Goal: Task Accomplishment & Management: Use online tool/utility

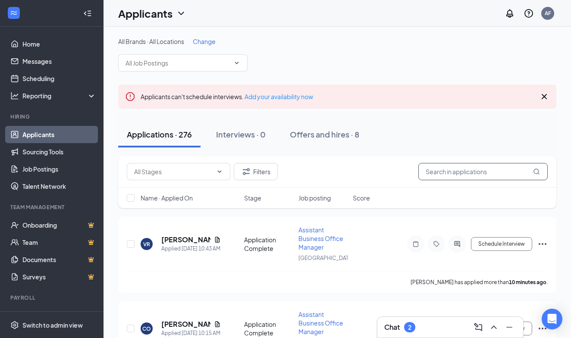
click at [444, 166] on input "text" at bounding box center [482, 171] width 129 height 17
paste input "[PERSON_NAME]"
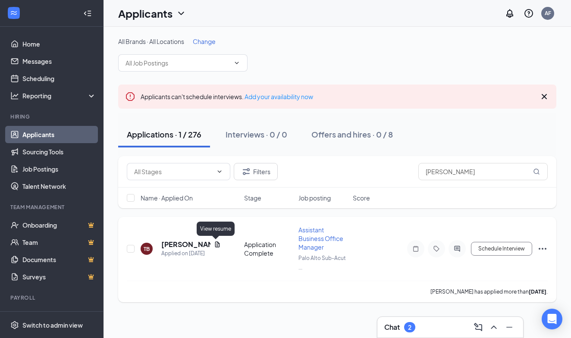
click at [214, 242] on icon "Document" at bounding box center [217, 244] width 7 height 7
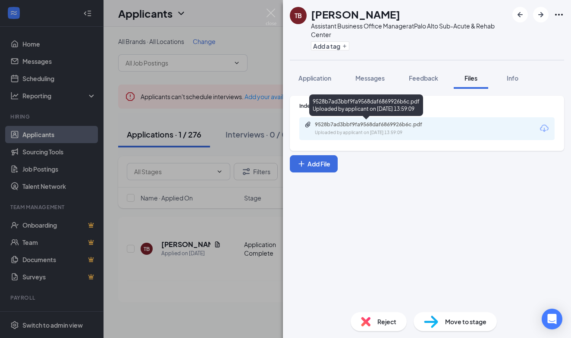
click at [399, 124] on div "9528b7ad3bbf9fa9568daf6869926b6c.pdf" at bounding box center [375, 124] width 121 height 7
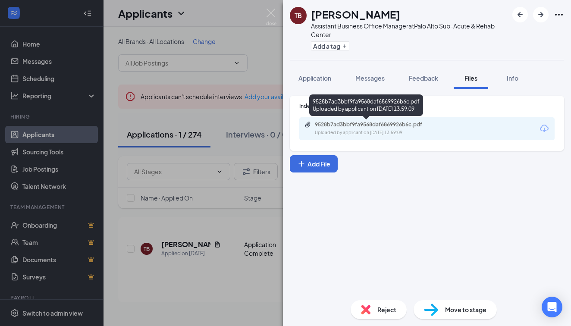
click at [200, 128] on div "TB Tara Bonakdar Assistant Business Office Manager at Palo Alto Sub-Acute & Reh…" at bounding box center [285, 163] width 571 height 326
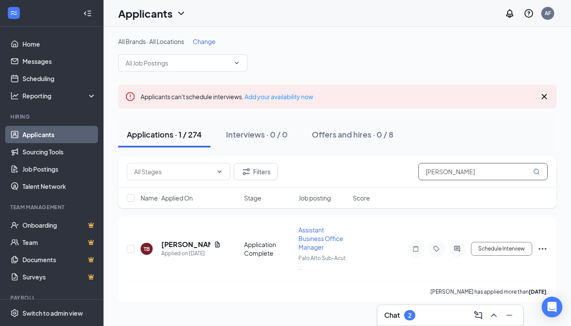
click at [472, 172] on input "Tara Bonakdar" at bounding box center [482, 171] width 129 height 17
type input "T"
type input "Michelle"
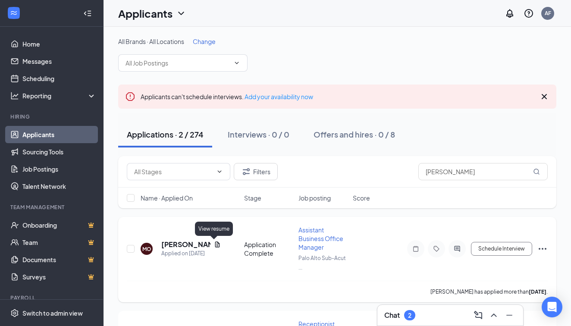
click at [214, 241] on icon "Document" at bounding box center [217, 244] width 7 height 7
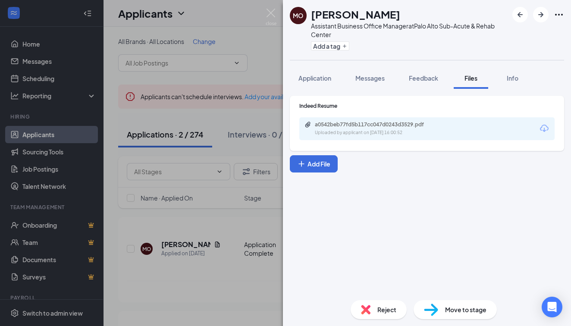
click at [392, 122] on div "a0542beb77fd5b117cc047d0243d3529.pdf" at bounding box center [375, 124] width 121 height 7
click at [190, 129] on div "MO Michelle Ortiz Assistant Business Office Manager at Palo Alto Sub-Acute & Re…" at bounding box center [285, 163] width 571 height 326
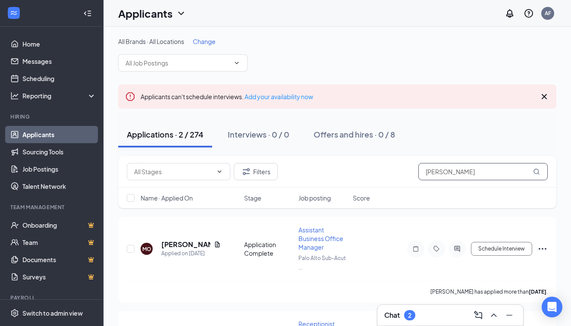
click at [454, 170] on input "Michelle" at bounding box center [482, 171] width 129 height 17
drag, startPoint x: 454, startPoint y: 170, endPoint x: 372, endPoint y: 170, distance: 81.5
click at [372, 170] on div "Filters Michelle" at bounding box center [337, 171] width 421 height 17
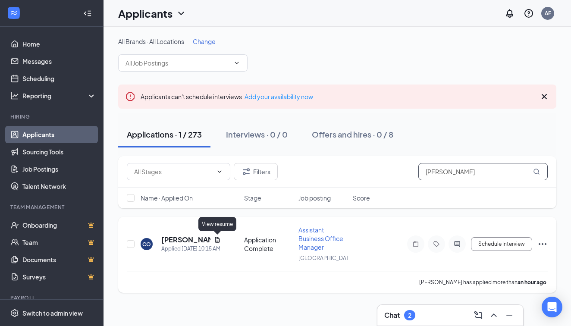
type input "CARINA ORABUENA"
click at [219, 240] on icon "Document" at bounding box center [217, 240] width 5 height 6
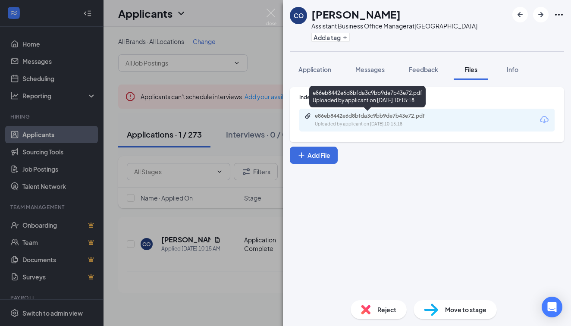
click at [395, 119] on div "e86eb8442e6d8bfda3c9bb9de7b43e72.pdf" at bounding box center [375, 116] width 121 height 7
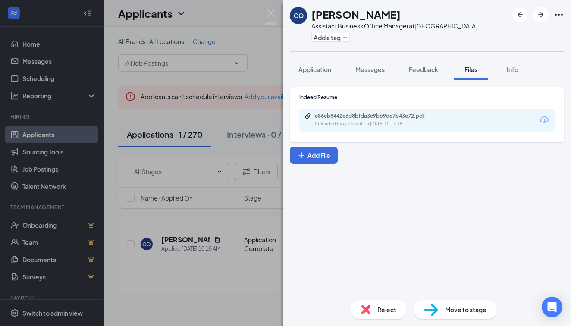
click at [273, 81] on div "CO Carina Orabuena Assistant Business Office Manager at Pacific Hills Manor Add…" at bounding box center [285, 163] width 571 height 326
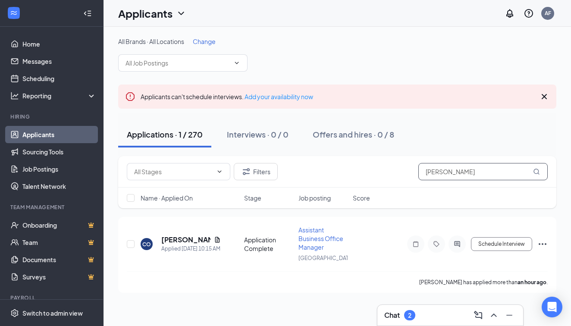
click at [480, 172] on input "CARINA ORABUENA" at bounding box center [482, 171] width 129 height 17
drag, startPoint x: 482, startPoint y: 172, endPoint x: 407, endPoint y: 170, distance: 74.6
click at [407, 170] on div "Filters CARINA ORABUENA" at bounding box center [337, 171] width 421 height 17
type input "Magdalena Sunzeri"
click at [216, 243] on div "Magdalena Sunzeri" at bounding box center [190, 239] width 59 height 9
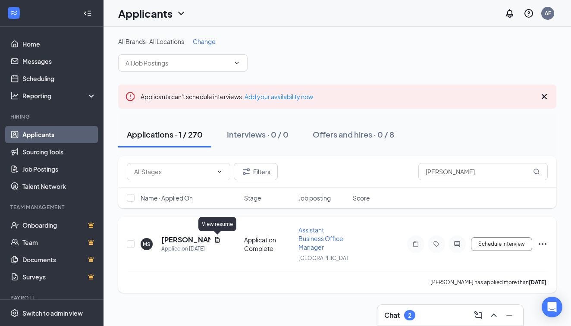
click at [216, 239] on icon "Document" at bounding box center [217, 239] width 7 height 7
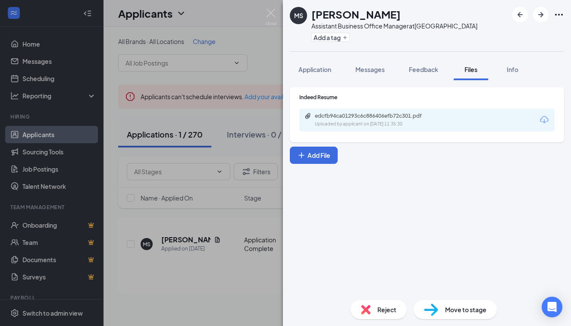
click at [410, 111] on div "edcfb94ca01293c6c886406efb72c301.pdf Uploaded by applicant on Sep 13, 2025 at 1…" at bounding box center [426, 120] width 255 height 23
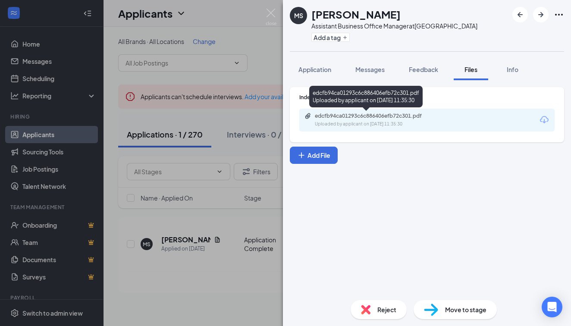
click at [405, 114] on div "edcfb94ca01293c6c886406efb72c301.pdf" at bounding box center [375, 116] width 121 height 7
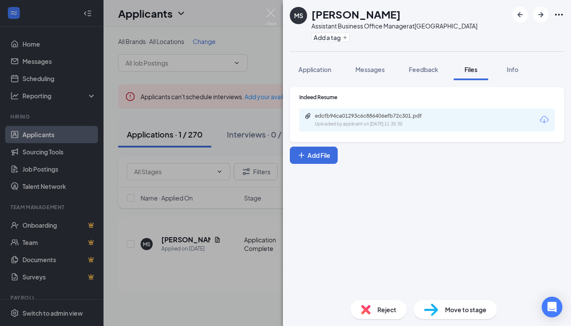
click at [234, 76] on div "MS Magdalena Sunzeri Assistant Business Office Manager at Pacific Hills Manor A…" at bounding box center [285, 163] width 571 height 326
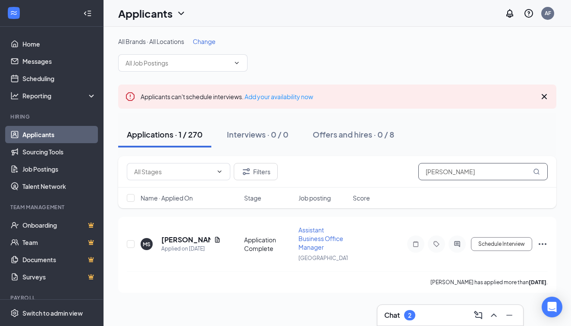
drag, startPoint x: 481, startPoint y: 168, endPoint x: 394, endPoint y: 169, distance: 86.7
click at [394, 169] on div "Filters Magdalena Sunzeri" at bounding box center [337, 171] width 421 height 17
type input "Guadalupe Rodriguez"
click at [217, 235] on div "GR Guadalupe Rodriguez Applied on Sep 13 Application Complete Assistant Busines…" at bounding box center [337, 248] width 421 height 46
click at [216, 236] on icon "Document" at bounding box center [217, 239] width 7 height 7
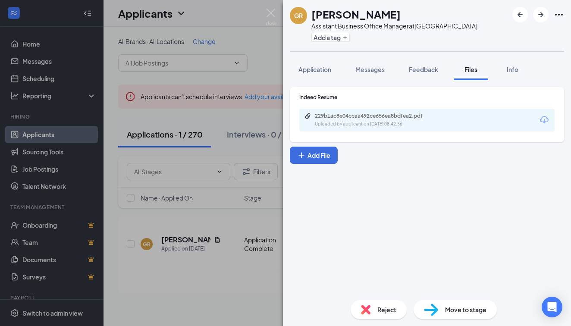
click at [391, 126] on div "Uploaded by applicant on Sep 13, 2025 at 08:42:56" at bounding box center [379, 124] width 129 height 7
click at [238, 170] on div "GR Guadalupe Rodriguez Assistant Business Office Manager at Pacific Hills Manor…" at bounding box center [285, 163] width 571 height 326
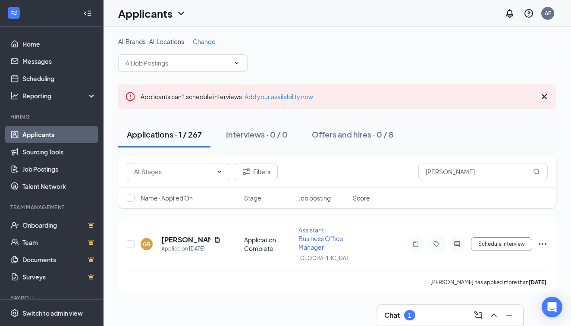
click at [516, 193] on div "Name · Applied On Stage Job posting Score" at bounding box center [337, 198] width 438 height 21
click at [507, 180] on div "Filters Guadalupe Rodriguez" at bounding box center [337, 171] width 438 height 31
drag, startPoint x: 498, startPoint y: 168, endPoint x: 416, endPoint y: 170, distance: 81.5
click at [416, 170] on div "Filters Guadalupe Rodriguez" at bounding box center [337, 171] width 421 height 17
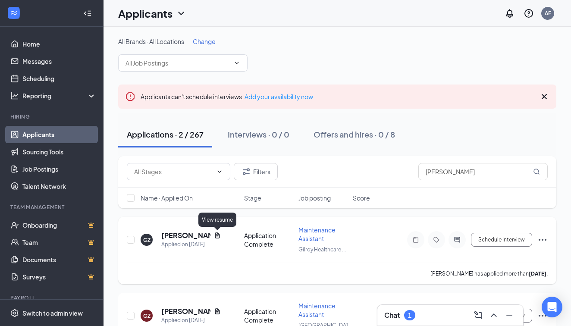
click at [216, 224] on div "View resume" at bounding box center [217, 220] width 38 height 14
click at [216, 228] on div "View resume" at bounding box center [217, 222] width 38 height 18
click at [217, 233] on icon "Document" at bounding box center [217, 235] width 5 height 6
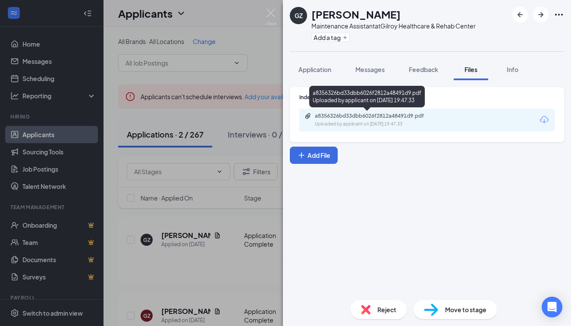
click at [412, 118] on div "a8356326bd33dbb6026f2812a48491d9.pdf" at bounding box center [375, 116] width 121 height 7
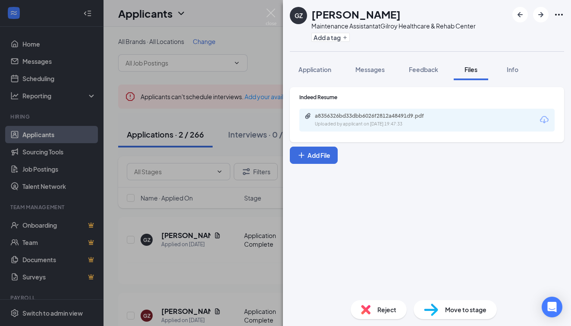
click at [220, 112] on div "GZ Gregorio Zepeda Maintenance Assistant at Gilroy Healthcare & Rehab Center Ad…" at bounding box center [285, 163] width 571 height 326
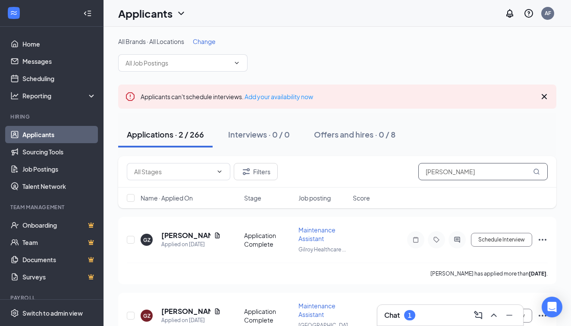
click at [479, 168] on input "Gregorio Zepeda" at bounding box center [482, 171] width 129 height 17
type input "G"
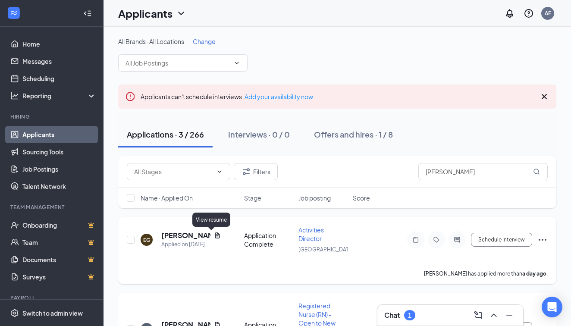
click at [215, 235] on icon "Document" at bounding box center [217, 235] width 5 height 6
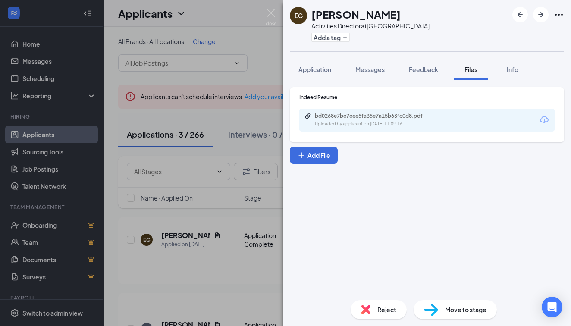
click at [413, 116] on div "bd0268e7bc7cee5fa35e7a15b63fc0d8.pdf" at bounding box center [375, 116] width 121 height 7
click at [189, 214] on div "EG Eliza Gelfand Activities Director at Pacific Hills Manor Add a tag Applicati…" at bounding box center [285, 163] width 571 height 326
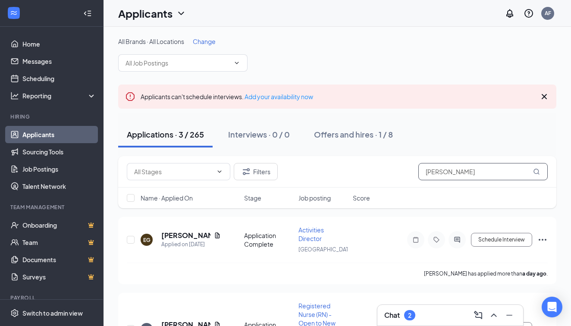
click at [485, 170] on input "Eliza" at bounding box center [482, 171] width 129 height 17
type input "E"
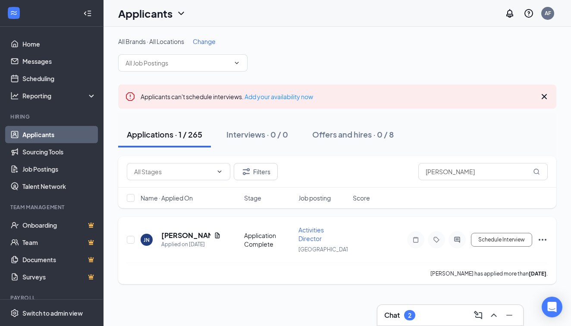
click at [216, 235] on icon "Document" at bounding box center [217, 235] width 5 height 6
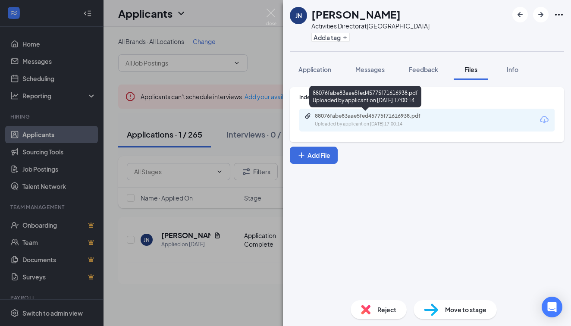
click at [376, 121] on div "Uploaded by applicant on Sep 12, 2025 at 17:00:14" at bounding box center [379, 124] width 129 height 7
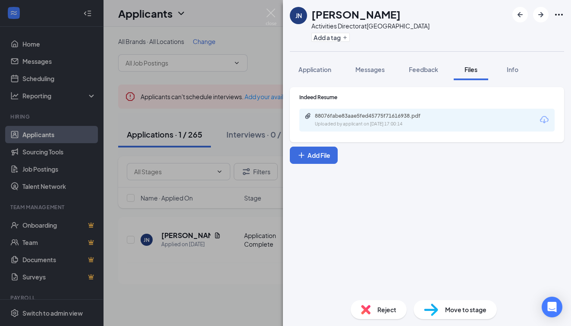
click at [221, 219] on div "JN Jovannah Nieves Activities Director at Pacific Hills Manor Add a tag Applica…" at bounding box center [285, 163] width 571 height 326
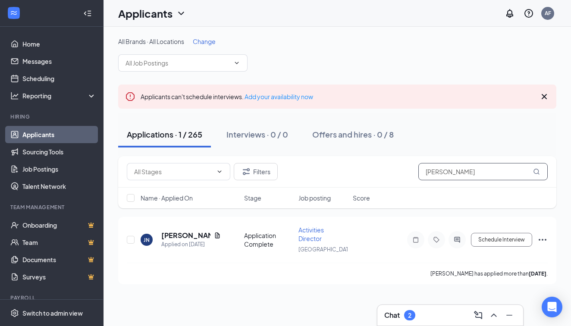
click at [490, 166] on input "Jovannah Nieves" at bounding box center [482, 171] width 129 height 17
drag, startPoint x: 490, startPoint y: 168, endPoint x: 345, endPoint y: 170, distance: 144.9
click at [345, 170] on div "Filters Jovannah Nieves" at bounding box center [337, 171] width 421 height 17
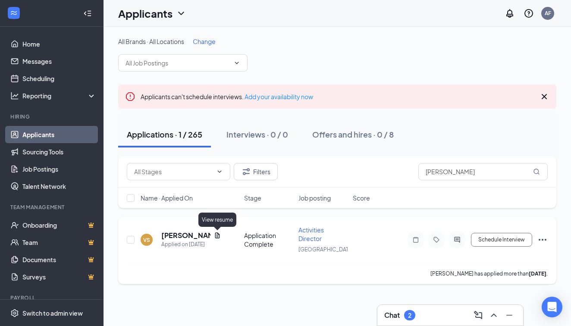
click at [218, 233] on icon "Document" at bounding box center [217, 235] width 7 height 7
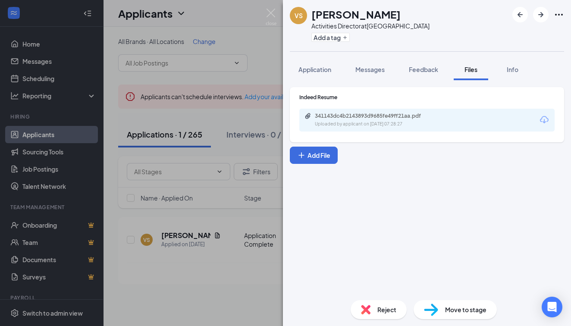
click at [351, 125] on div "Uploaded by applicant on Sep 11, 2025 at 07:28:27" at bounding box center [379, 124] width 129 height 7
click at [235, 131] on div "VS VERONICA SHIELDS Activities Director at Pacific Hills Manor Add a tag Applic…" at bounding box center [285, 163] width 571 height 326
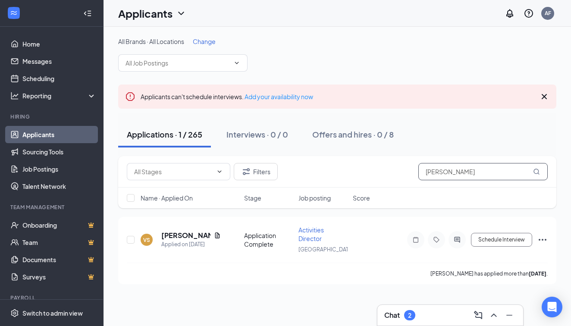
click at [473, 174] on input "Veronica" at bounding box center [482, 171] width 129 height 17
type input "V"
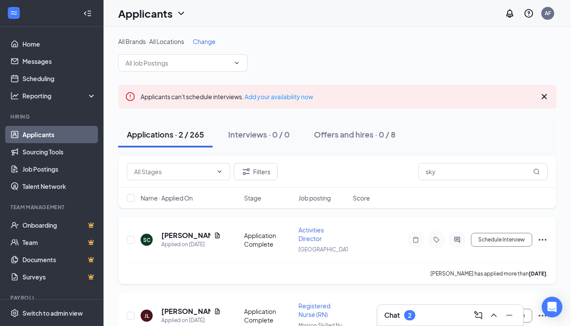
click at [210, 231] on div "SKY CAMPOS" at bounding box center [190, 235] width 59 height 9
click at [220, 231] on div "SC SKY CAMPOS Applied on Sep 10" at bounding box center [190, 240] width 98 height 18
click at [216, 234] on icon "Document" at bounding box center [217, 235] width 5 height 6
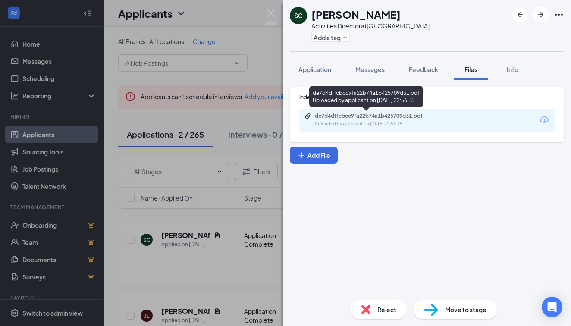
click at [353, 117] on div "de7d4dffcbcc9fa22b74a1b425709d31.pdf" at bounding box center [375, 116] width 121 height 7
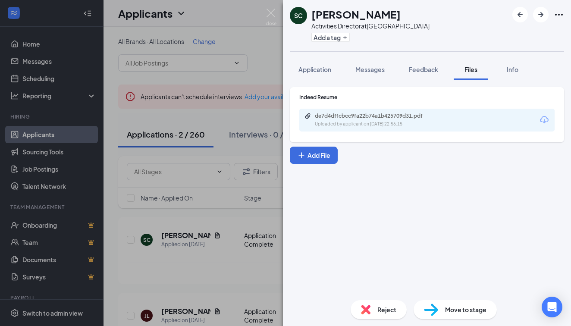
click at [237, 209] on div "SC SKY CAMPOS Activities Director at Pacific Hills Manor Add a tag Application …" at bounding box center [285, 163] width 571 height 326
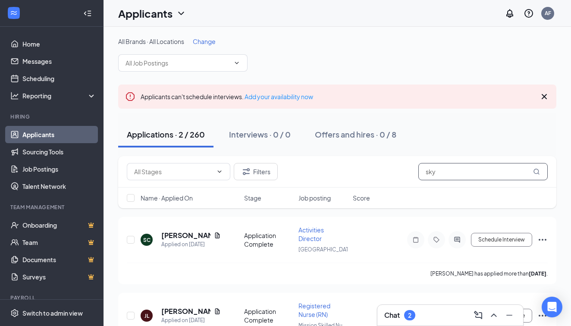
click at [463, 180] on input "sky" at bounding box center [482, 171] width 129 height 17
type input "s"
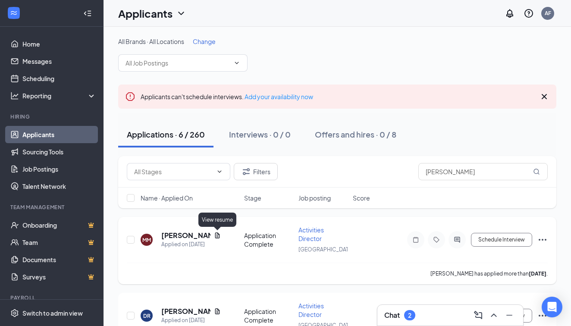
click at [216, 232] on icon "Document" at bounding box center [217, 235] width 7 height 7
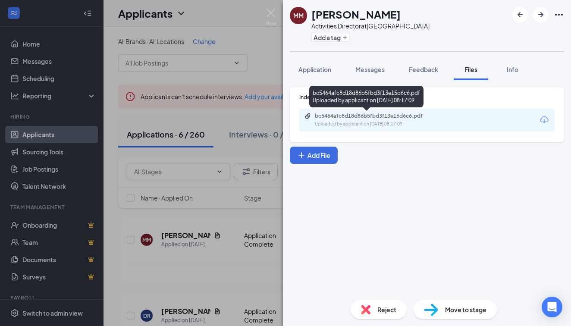
click at [425, 116] on div "bc5464afc8d18d86b5fbd3f13e15d6c6.pdf" at bounding box center [375, 116] width 121 height 7
click at [219, 166] on div "MM Marissa Martinez Activities Director at Pacific Hills Manor Add a tag Applic…" at bounding box center [285, 163] width 571 height 326
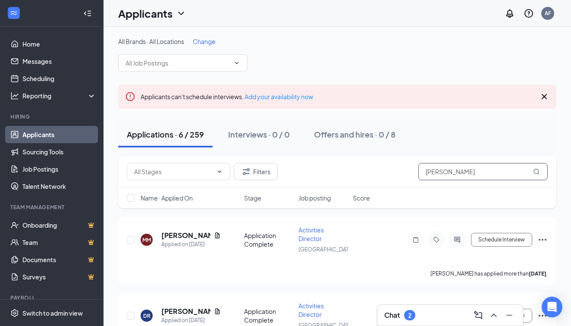
click at [503, 178] on input "marissa" at bounding box center [482, 171] width 129 height 17
type input "m"
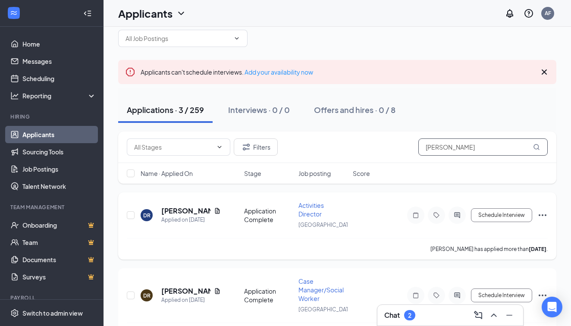
scroll to position [25, 0]
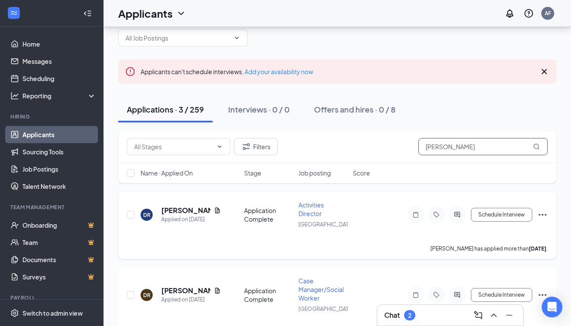
type input "[PERSON_NAME]"
click at [218, 211] on icon "Document" at bounding box center [217, 210] width 7 height 7
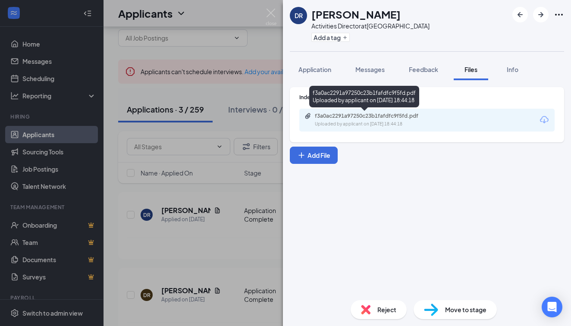
click at [406, 121] on div "Uploaded by applicant on [DATE] 18:44:18" at bounding box center [379, 124] width 129 height 7
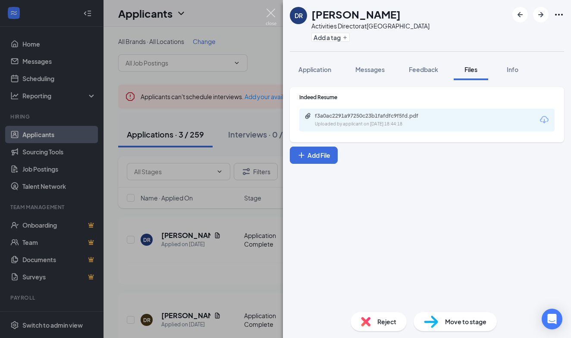
click at [272, 16] on img at bounding box center [271, 17] width 11 height 17
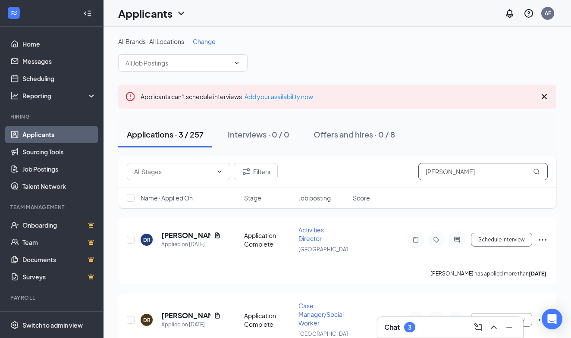
click at [472, 164] on input "[PERSON_NAME]" at bounding box center [482, 171] width 129 height 17
drag, startPoint x: 472, startPoint y: 169, endPoint x: 399, endPoint y: 169, distance: 72.4
click at [399, 169] on div "Filters [PERSON_NAME]" at bounding box center [337, 171] width 421 height 17
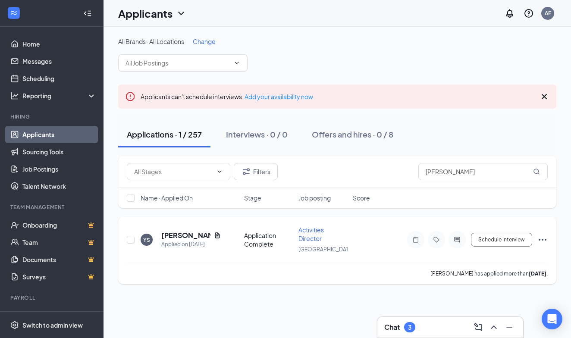
click at [215, 236] on icon "Document" at bounding box center [217, 235] width 5 height 6
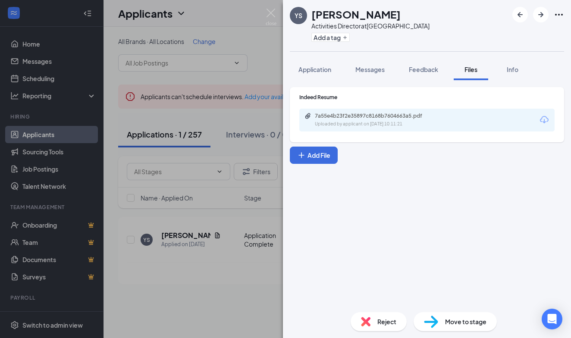
click at [379, 128] on div "7a55e4b23f2e35897c8168b7604663a5.pdf Uploaded by applicant on [DATE] 10:11:21" at bounding box center [426, 120] width 255 height 23
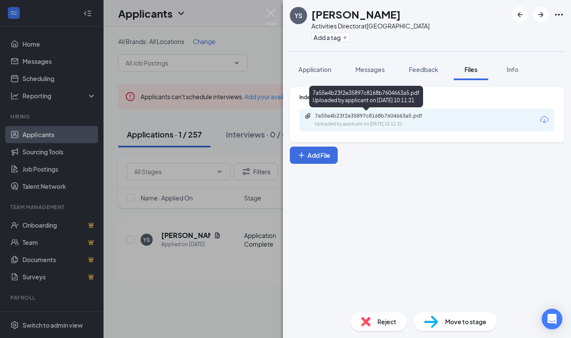
click at [379, 126] on div "Uploaded by applicant on [DATE] 10:11:21" at bounding box center [379, 124] width 129 height 7
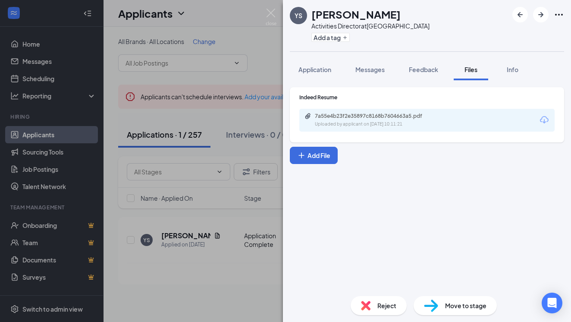
click at [203, 140] on div "YS [PERSON_NAME] Activities Director at [GEOGRAPHIC_DATA] Add a tag Application…" at bounding box center [285, 161] width 571 height 322
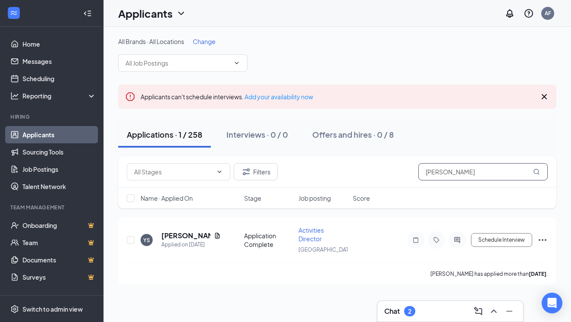
click at [456, 167] on input "[PERSON_NAME]" at bounding box center [482, 171] width 129 height 17
click at [457, 169] on input "[PERSON_NAME]" at bounding box center [482, 171] width 129 height 17
type input "y"
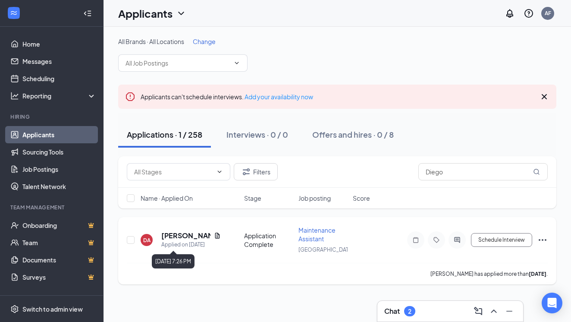
click at [212, 240] on div "Applied on [DATE]" at bounding box center [190, 244] width 59 height 9
click at [214, 236] on icon "Document" at bounding box center [217, 235] width 7 height 7
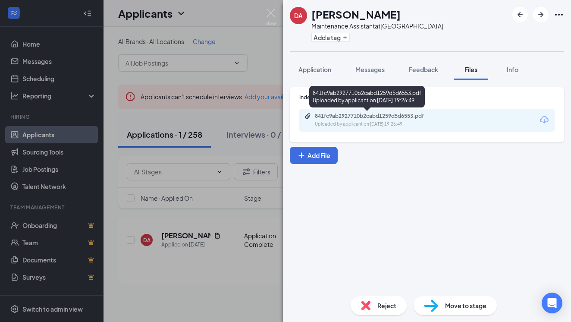
click at [367, 121] on div "Uploaded by applicant on [DATE] 19:26:49" at bounding box center [379, 124] width 129 height 7
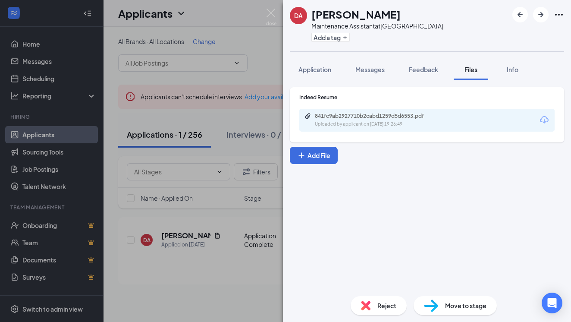
click at [151, 175] on div "DA [PERSON_NAME] Maintenance Assistant at [GEOGRAPHIC_DATA] Add a tag Applicati…" at bounding box center [285, 161] width 571 height 322
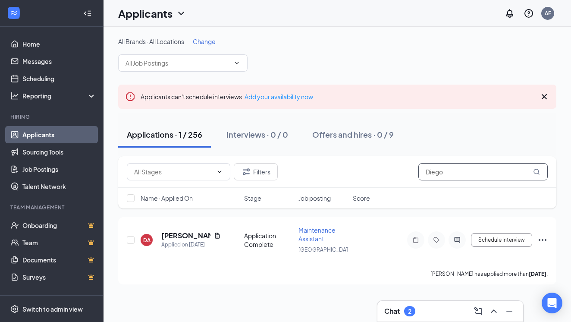
click at [503, 170] on input "Diego" at bounding box center [482, 171] width 129 height 17
type input "D"
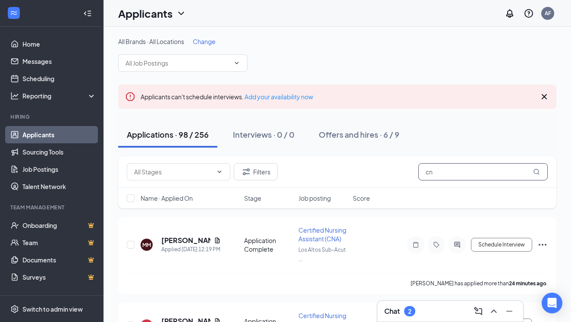
type input "c"
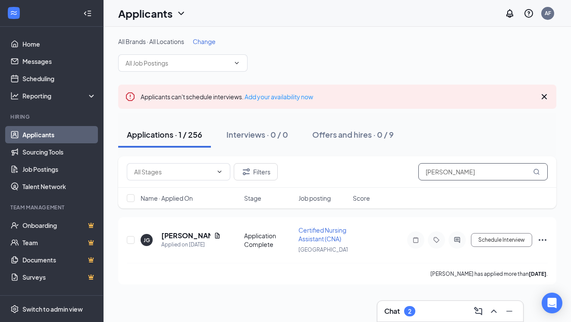
drag, startPoint x: 496, startPoint y: 175, endPoint x: 358, endPoint y: 162, distance: 138.2
click at [360, 163] on div "Filters [PERSON_NAME]" at bounding box center [337, 171] width 421 height 17
type input "[PERSON_NAME]"
click at [217, 238] on icon "Document" at bounding box center [217, 235] width 5 height 6
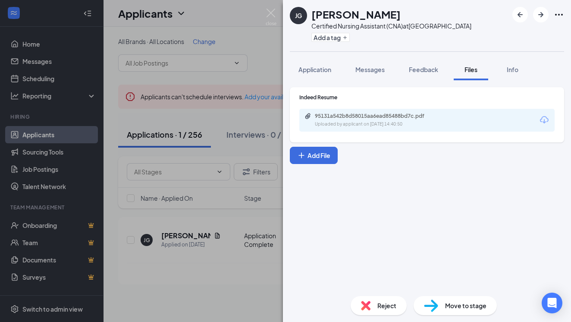
click at [404, 121] on div "Uploaded by applicant on [DATE] 14:40:50" at bounding box center [379, 124] width 129 height 7
